Goal: Check status: Check status

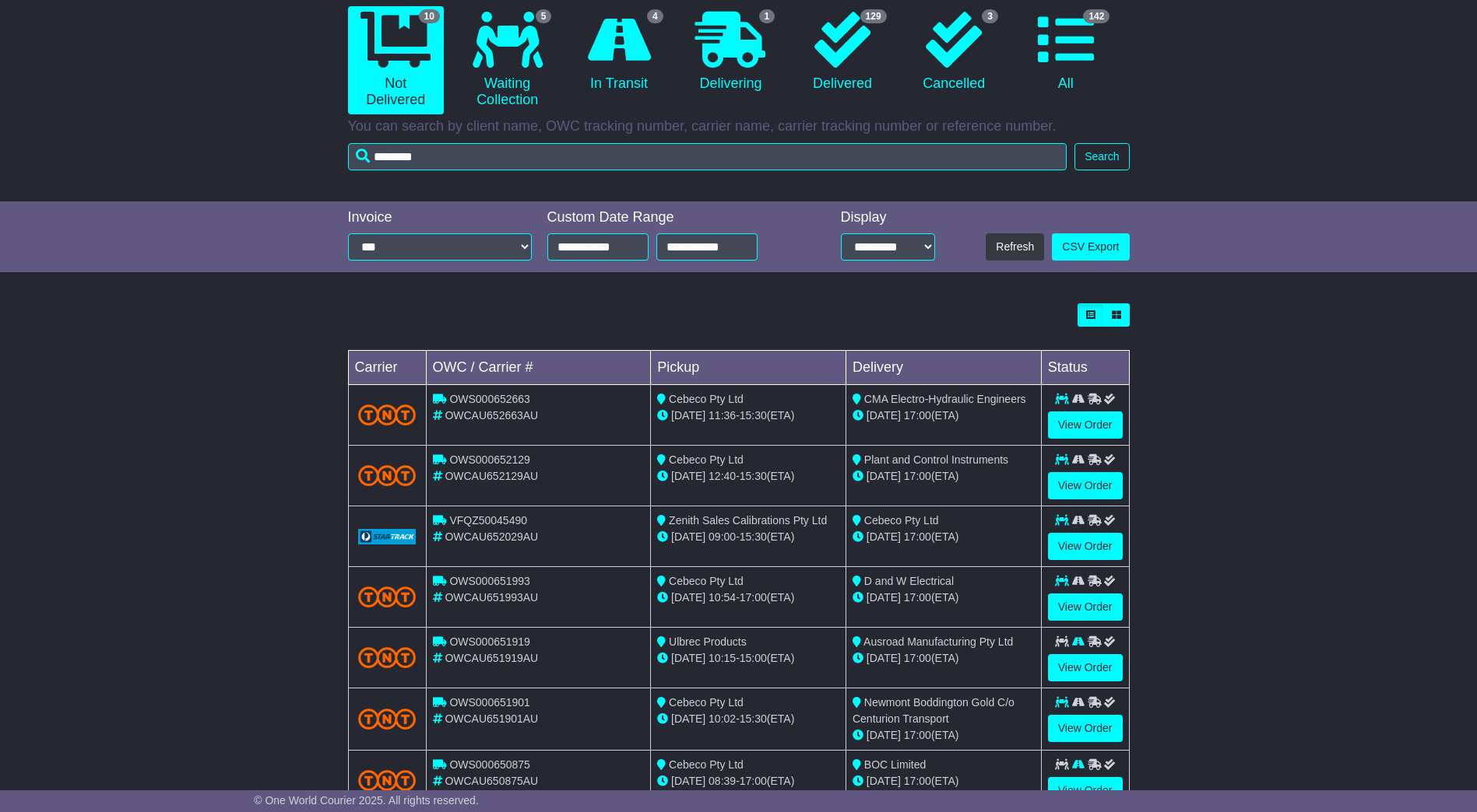
type input "********"
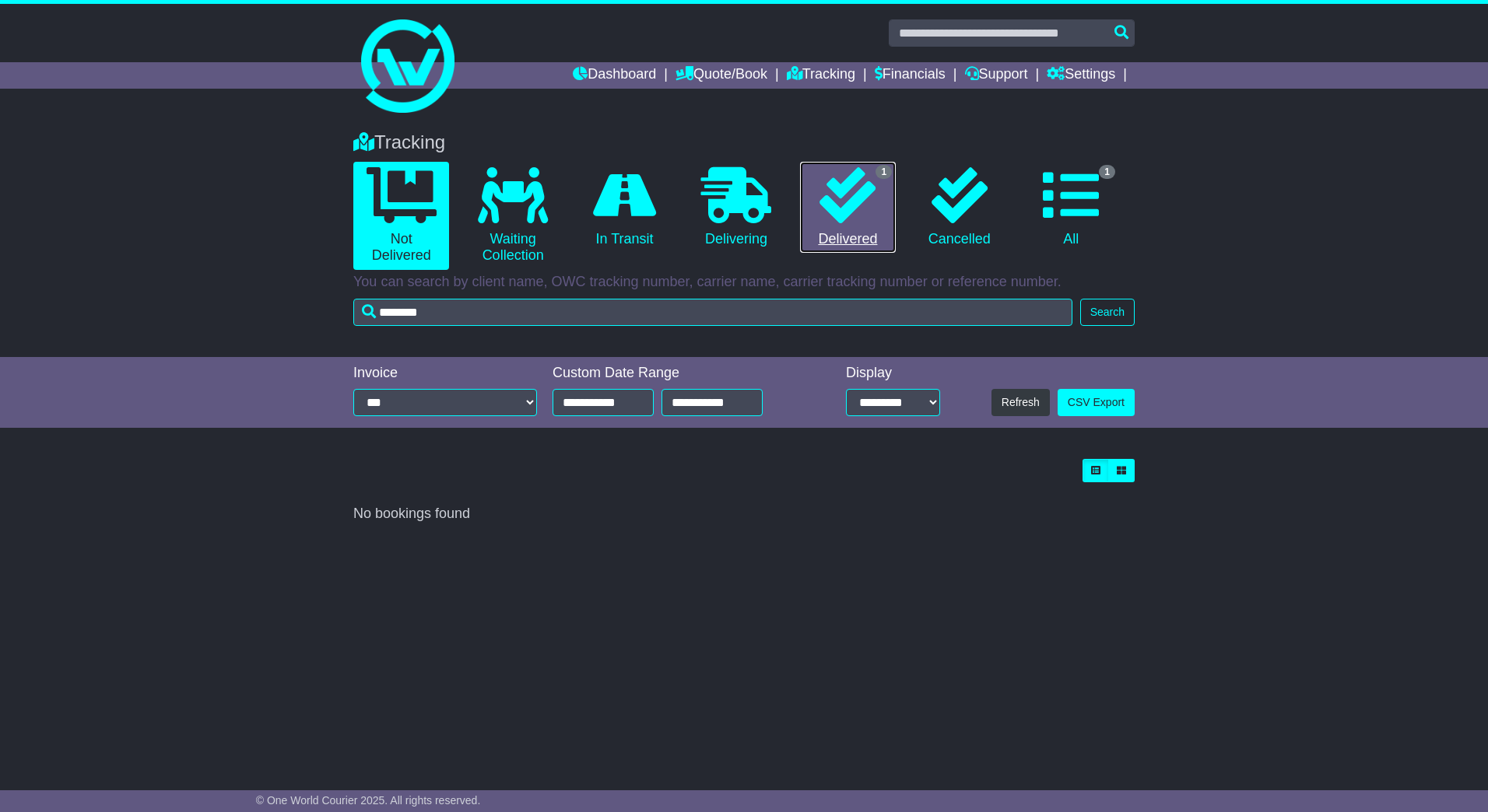
click at [872, 204] on icon at bounding box center [848, 196] width 56 height 56
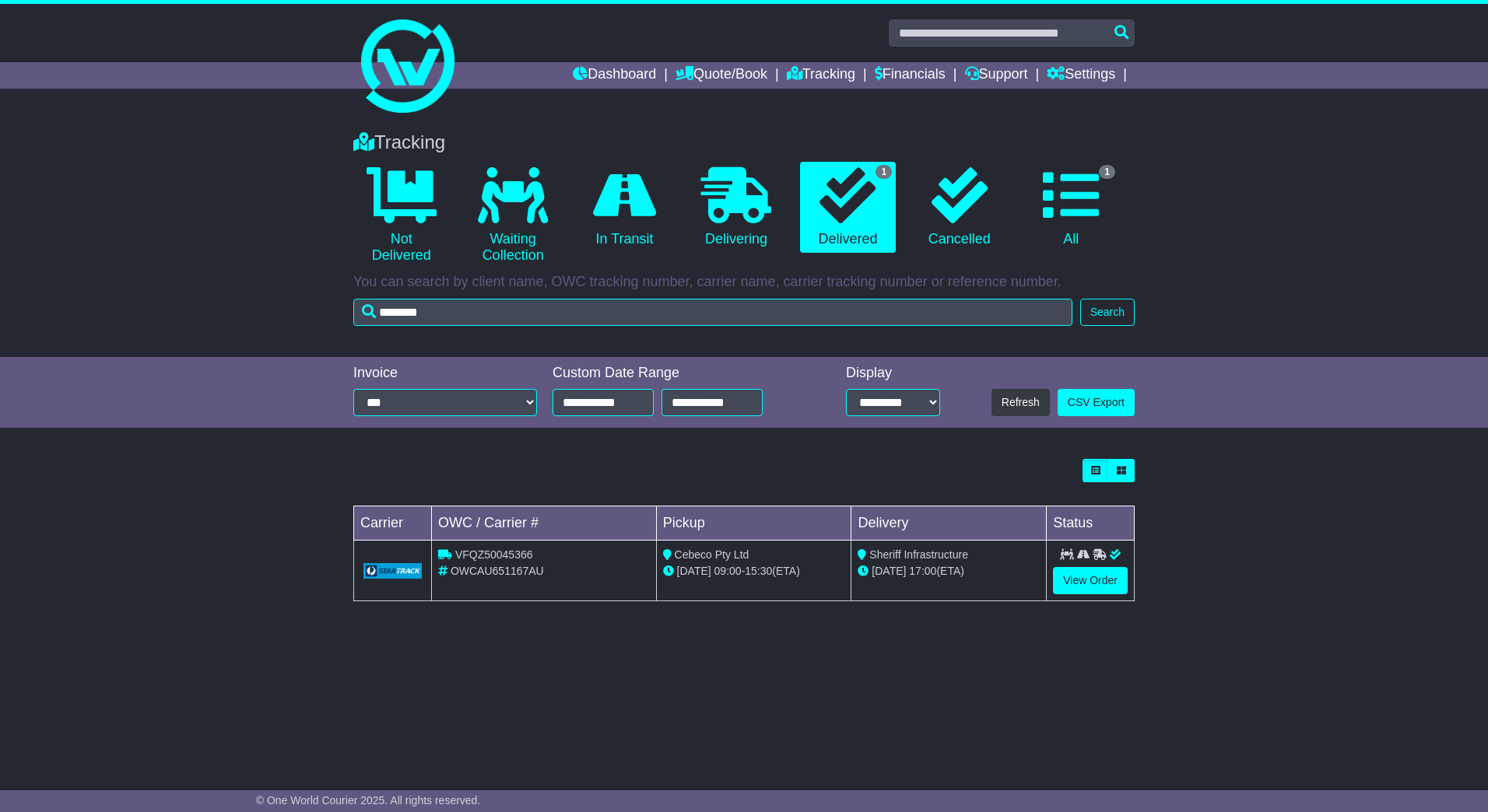
click at [1093, 599] on td "View Order" at bounding box center [1091, 571] width 88 height 61
click at [1093, 586] on link "View Order" at bounding box center [1090, 581] width 75 height 27
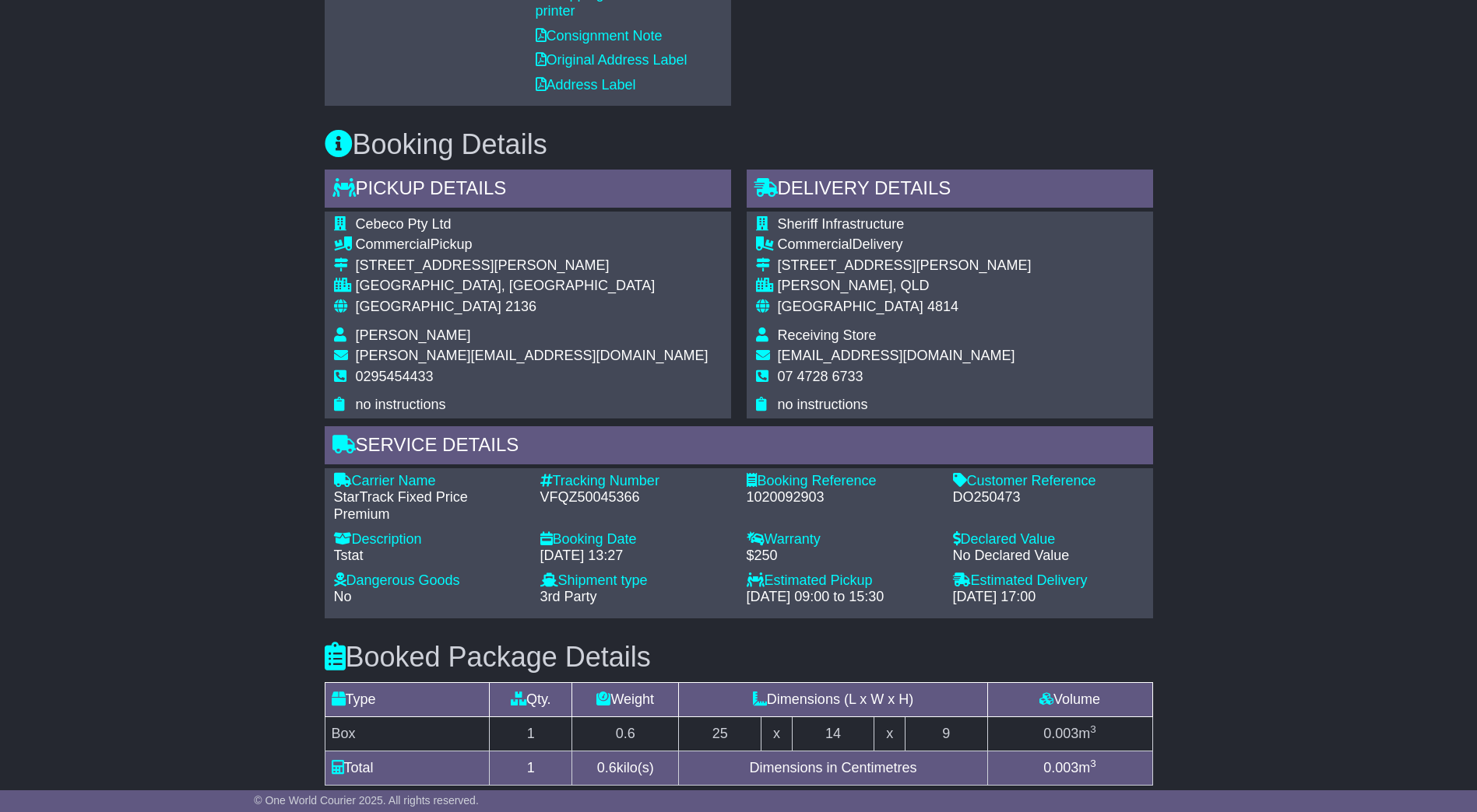
scroll to position [778, 0]
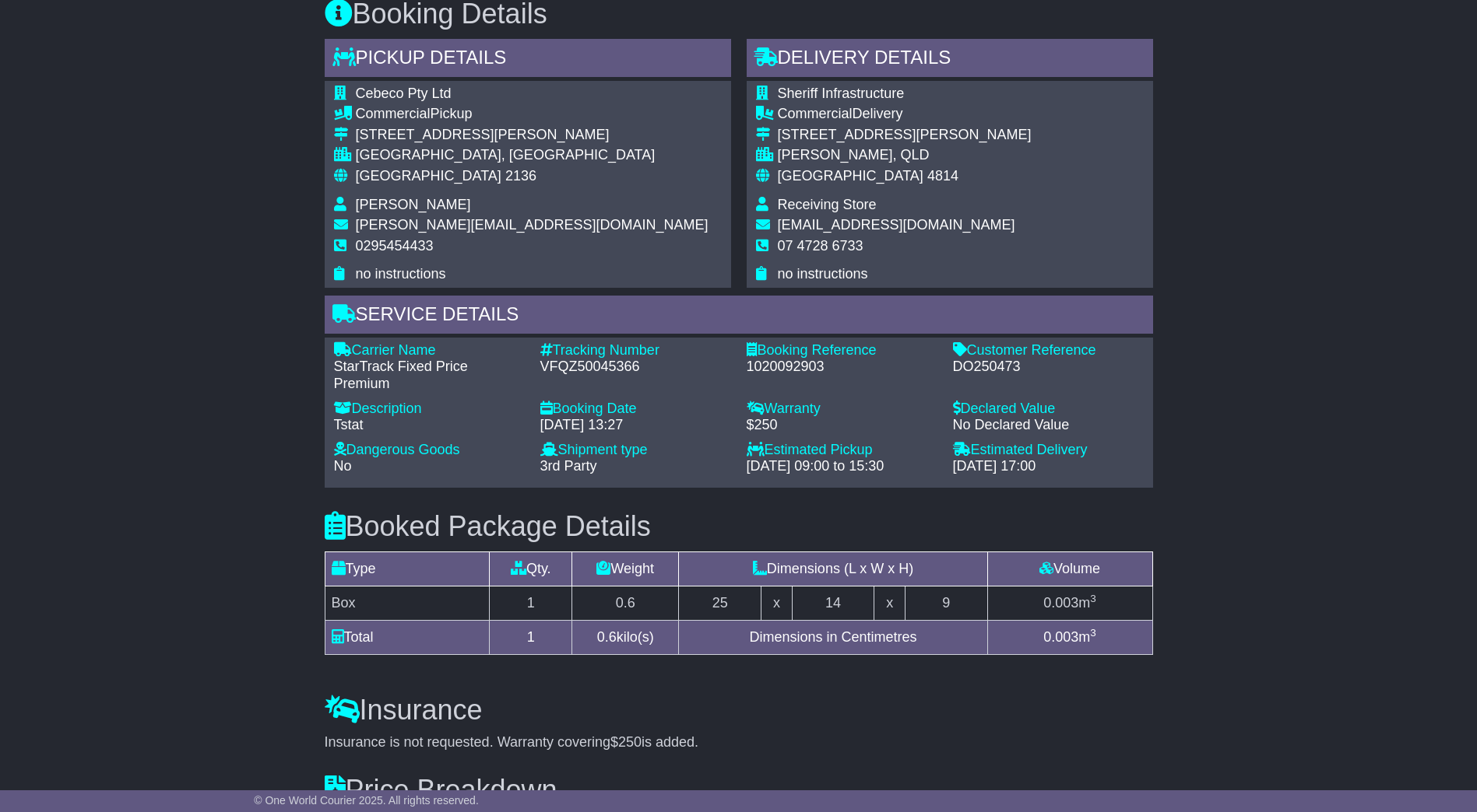
click at [582, 371] on div "VFQZ50045366" at bounding box center [636, 367] width 191 height 17
copy div "VFQZ50045366"
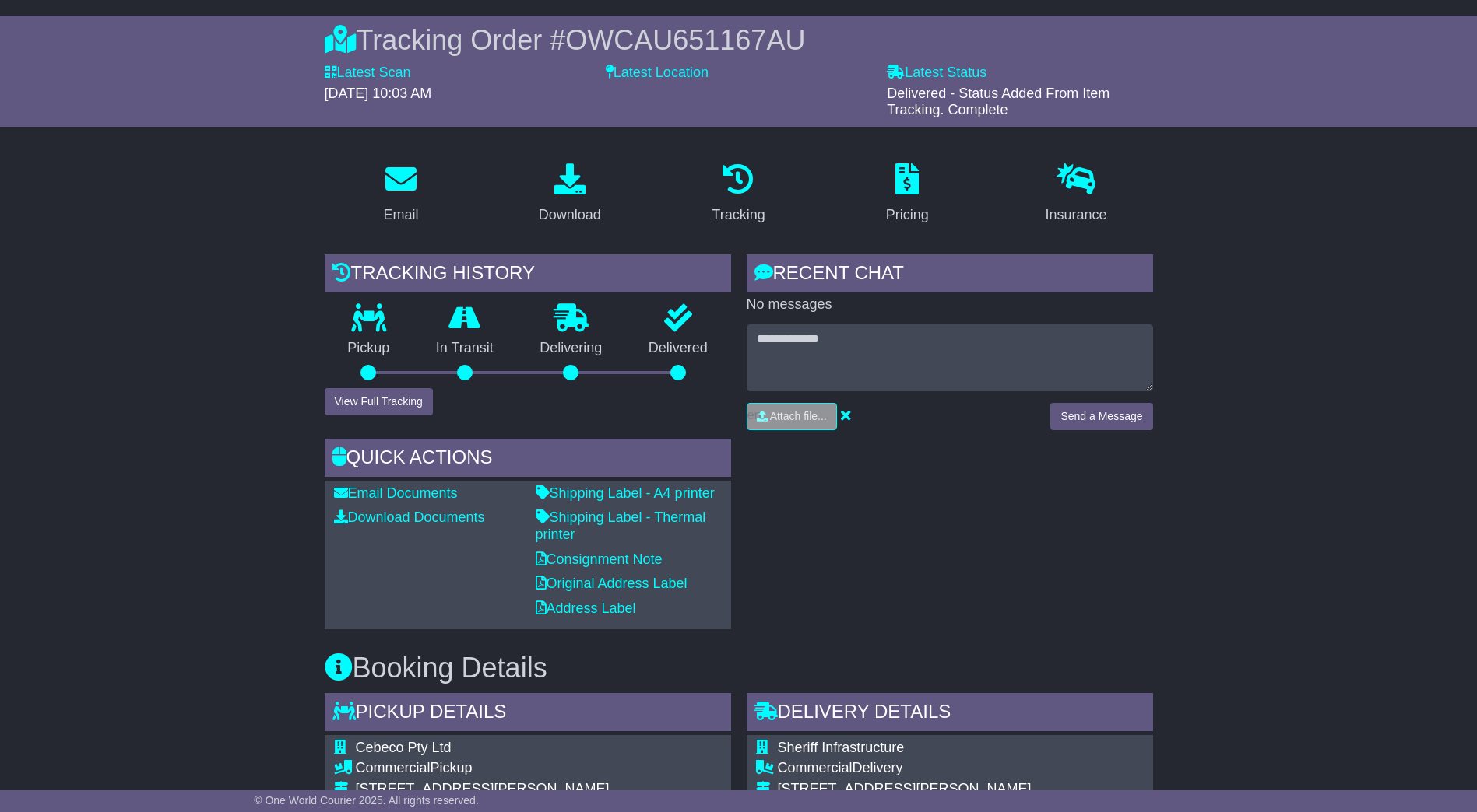
scroll to position [0, 0]
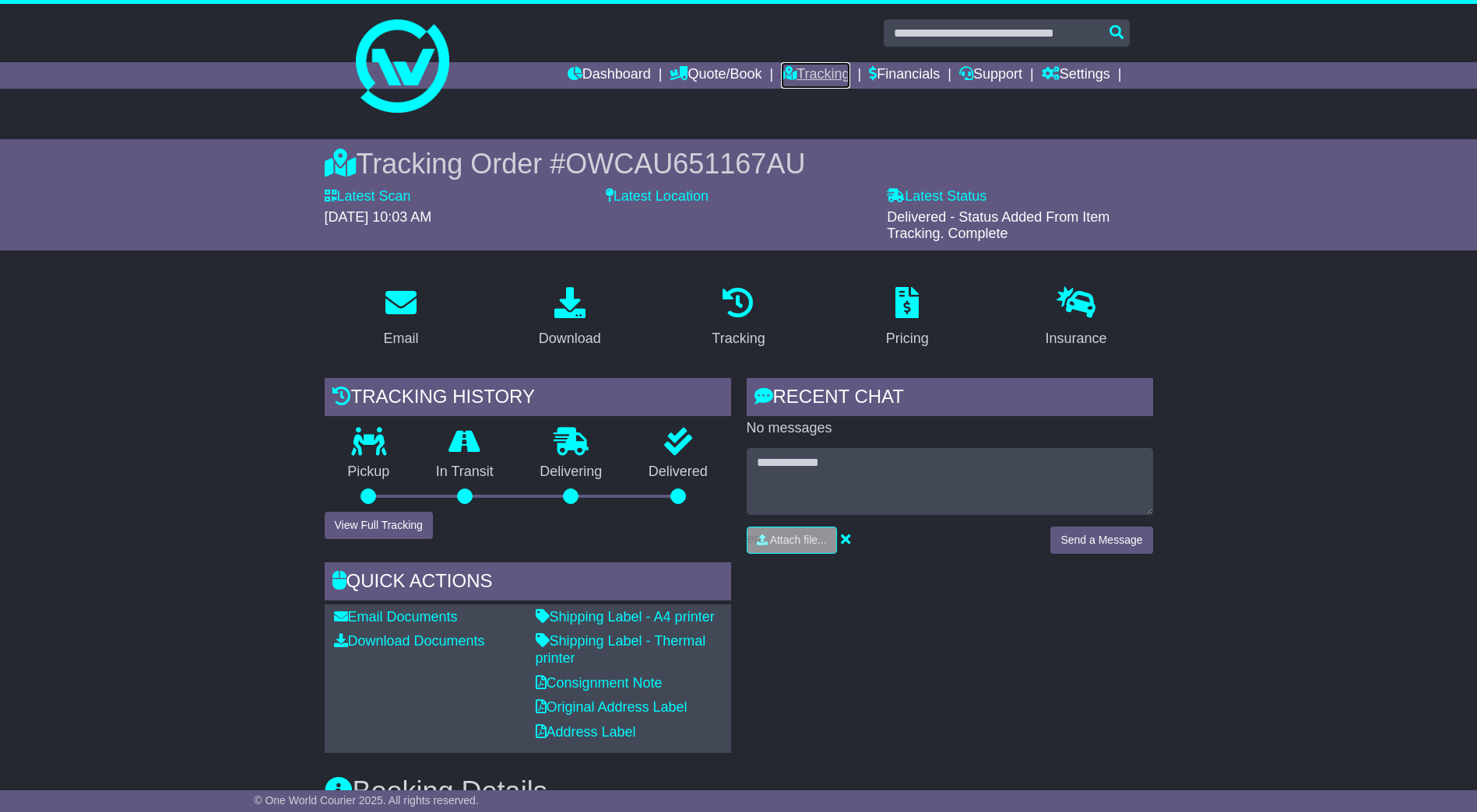
click at [809, 77] on link "Tracking" at bounding box center [815, 75] width 69 height 27
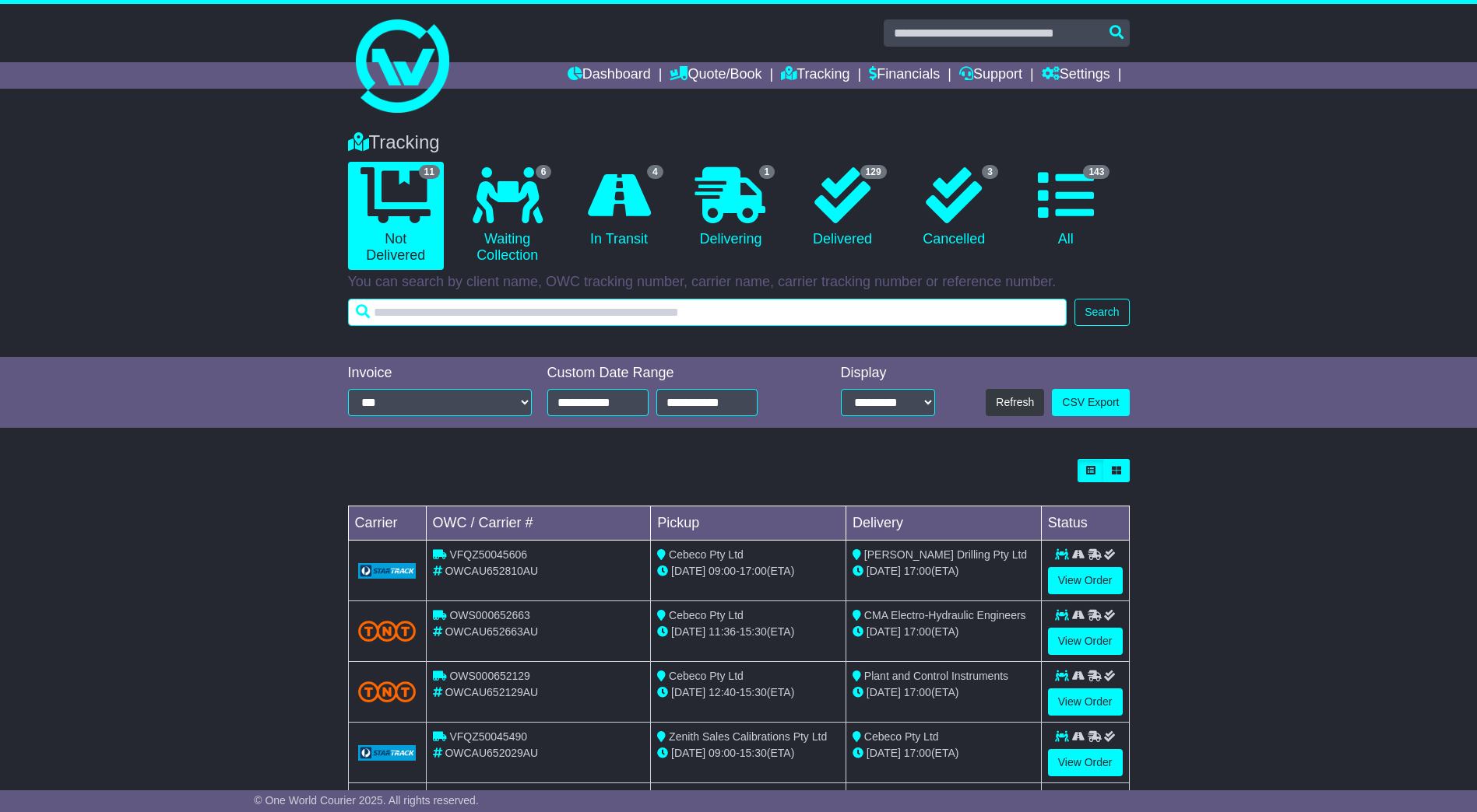
click at [544, 308] on input "text" at bounding box center [707, 312] width 719 height 27
paste input "********"
type input "********"
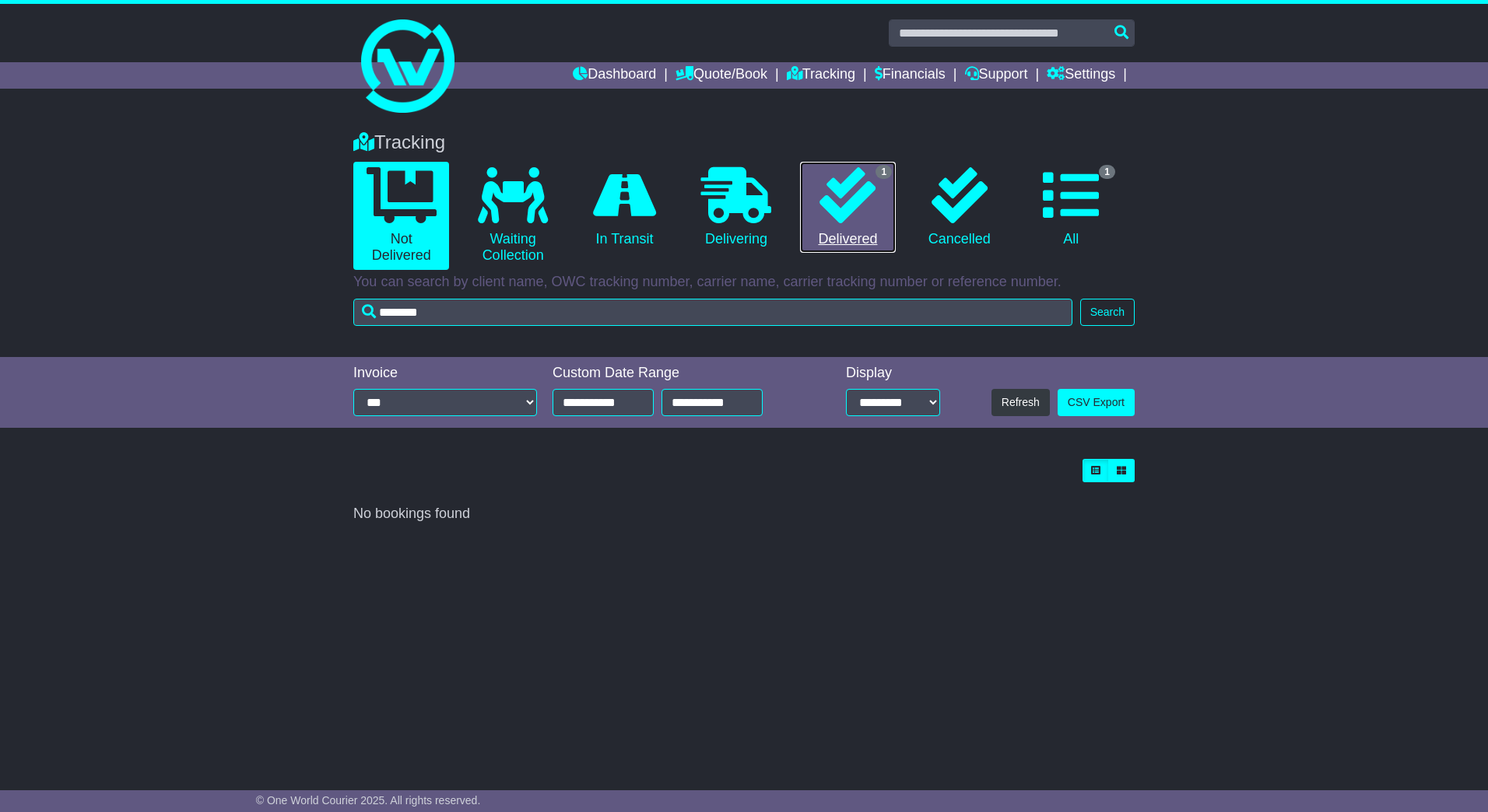
click at [869, 239] on link "1 Delivered" at bounding box center [847, 207] width 95 height 92
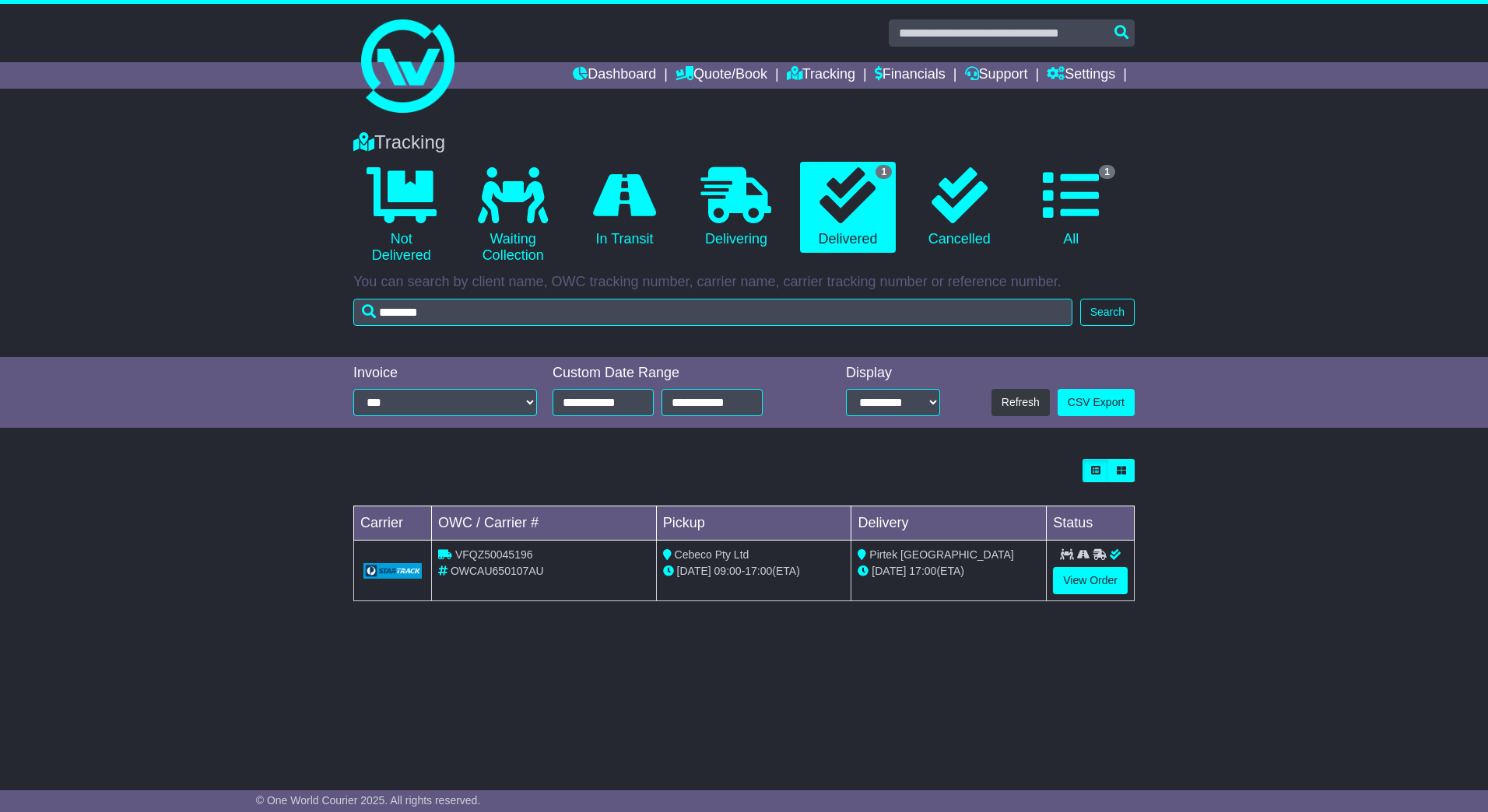
click at [496, 558] on span "VFQZ50045196" at bounding box center [494, 554] width 78 height 12
click at [495, 558] on span "VFQZ50045196" at bounding box center [494, 554] width 78 height 12
copy span "VFQZ50045196"
click at [1099, 573] on link "View Order" at bounding box center [1090, 581] width 75 height 27
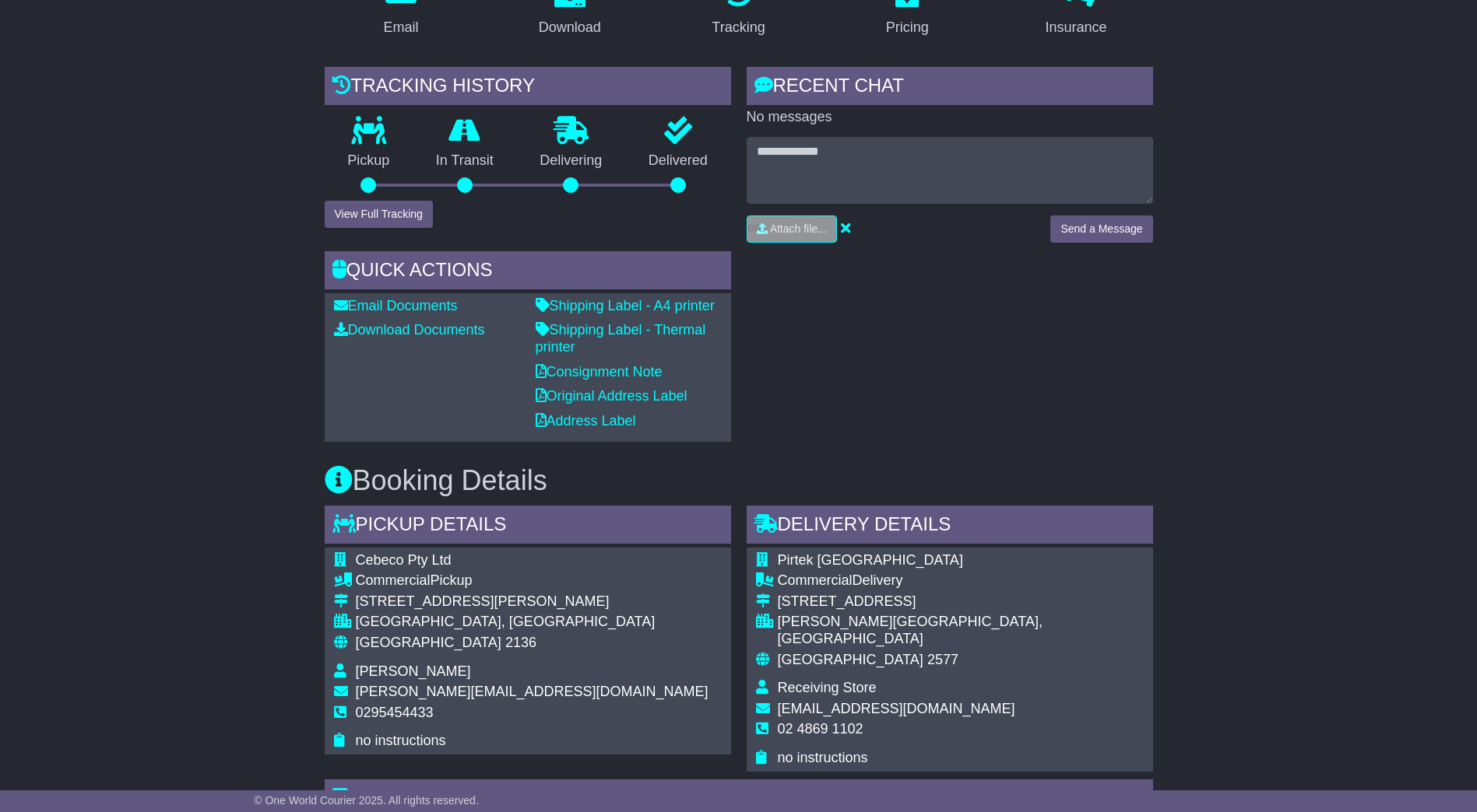
scroll to position [156, 0]
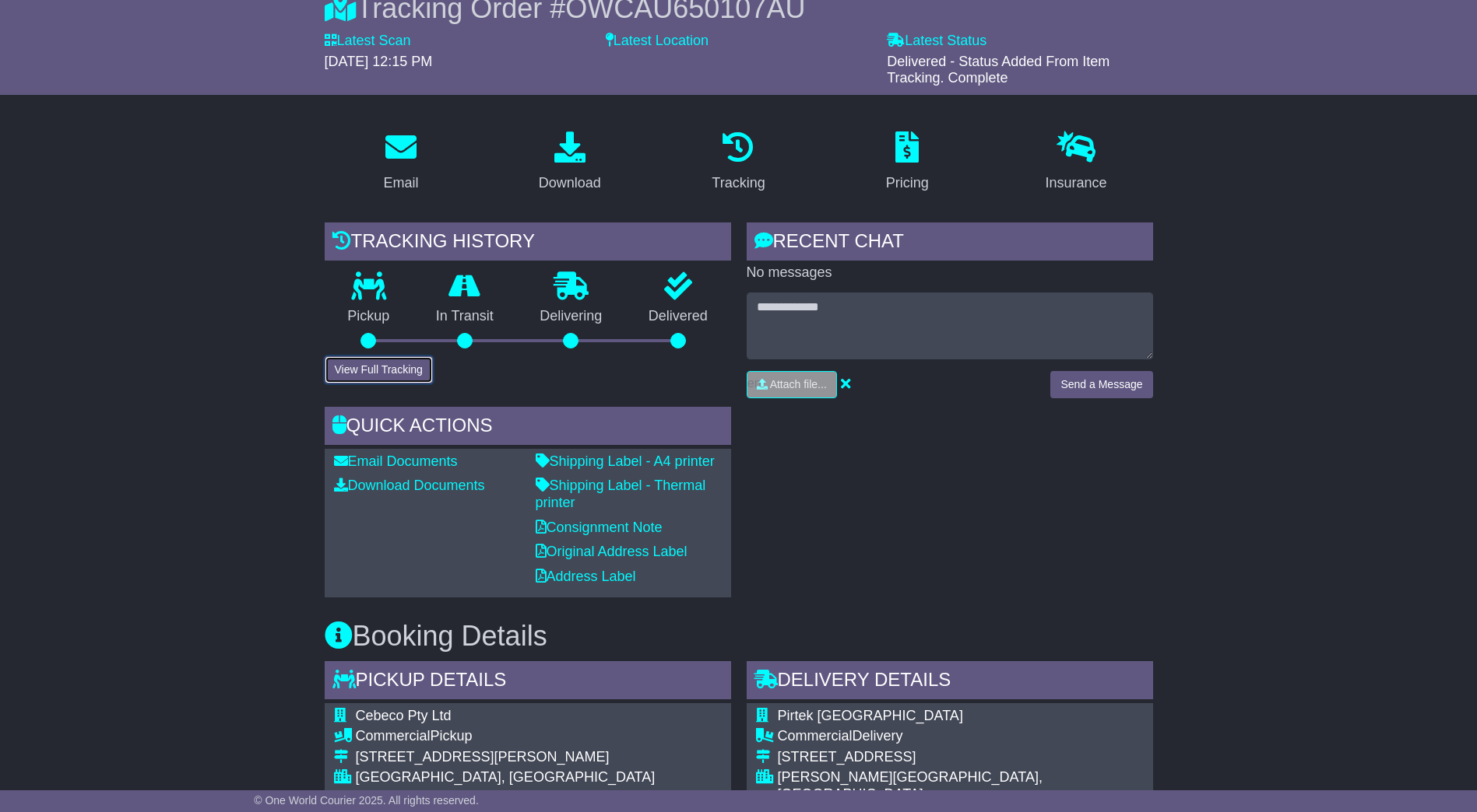
click at [397, 371] on button "View Full Tracking" at bounding box center [378, 370] width 108 height 27
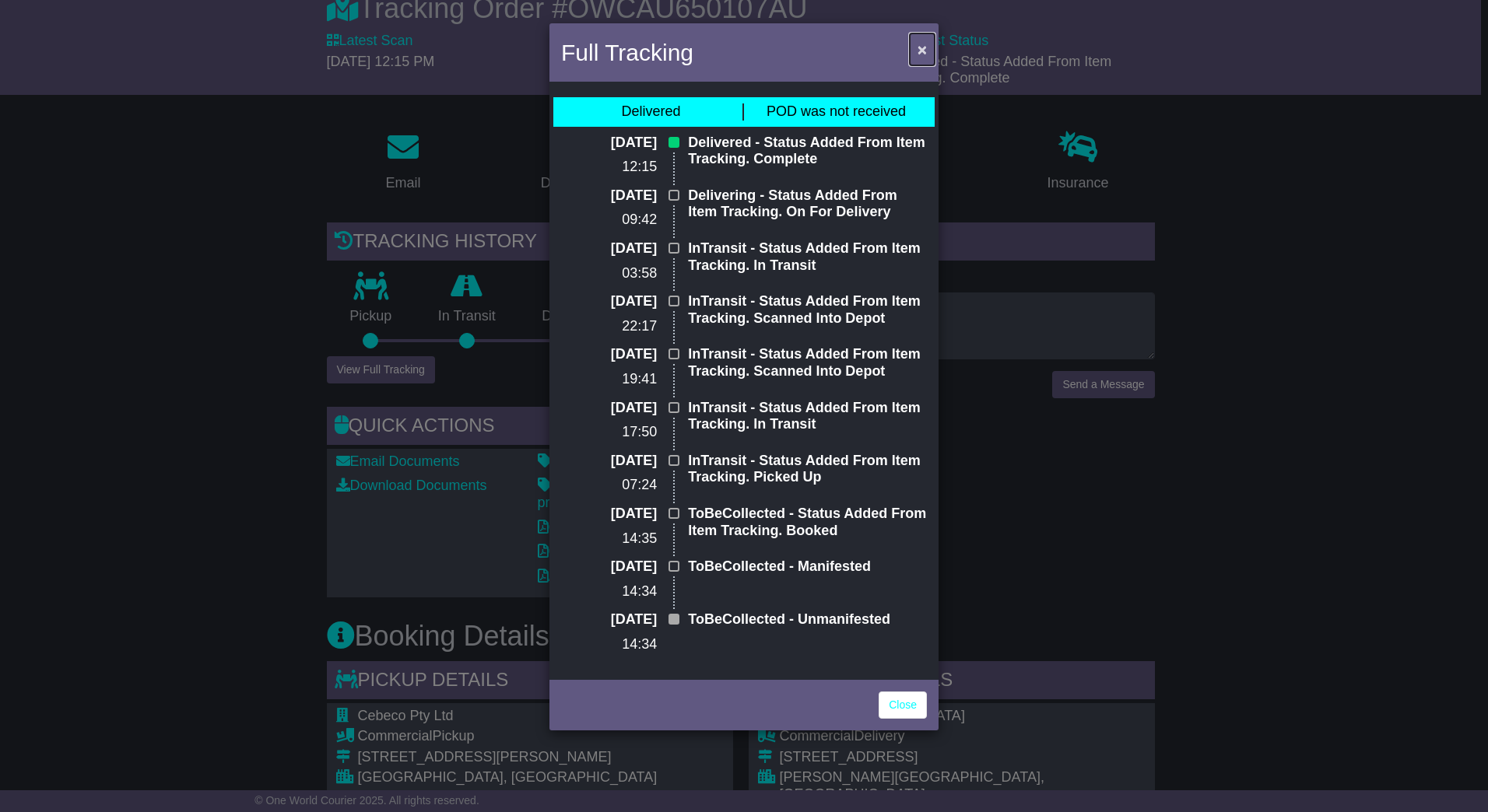
click at [919, 49] on span "×" at bounding box center [921, 50] width 9 height 18
